Goal: Find specific page/section: Find specific page/section

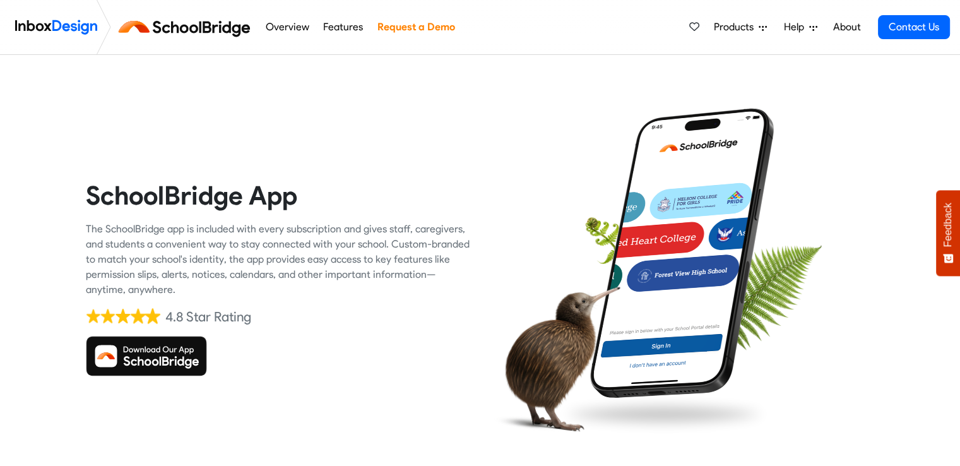
click at [172, 356] on img at bounding box center [146, 356] width 121 height 40
